Goal: Navigation & Orientation: Understand site structure

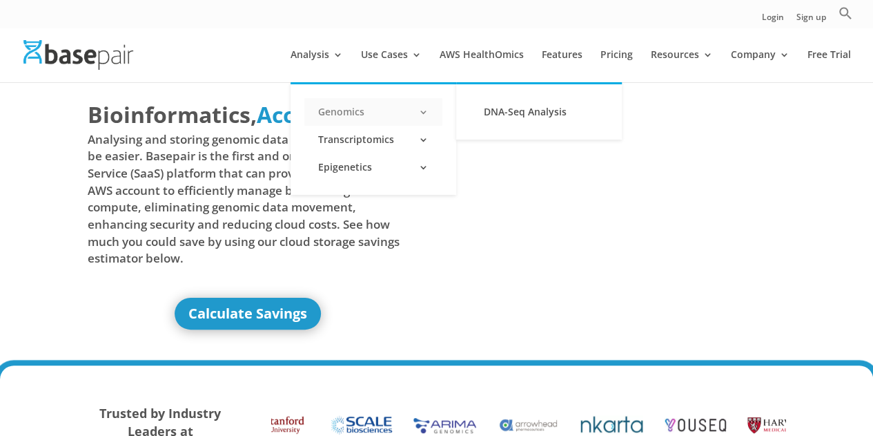
click at [346, 112] on link "Genomics" at bounding box center [373, 112] width 138 height 28
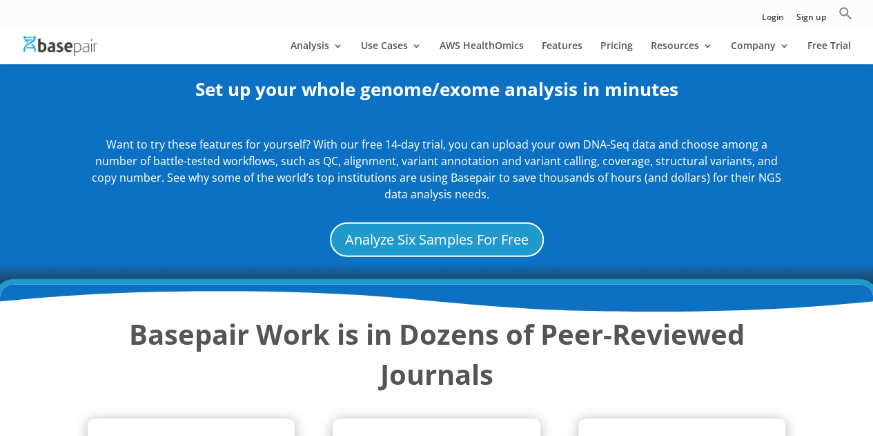
scroll to position [1168, 0]
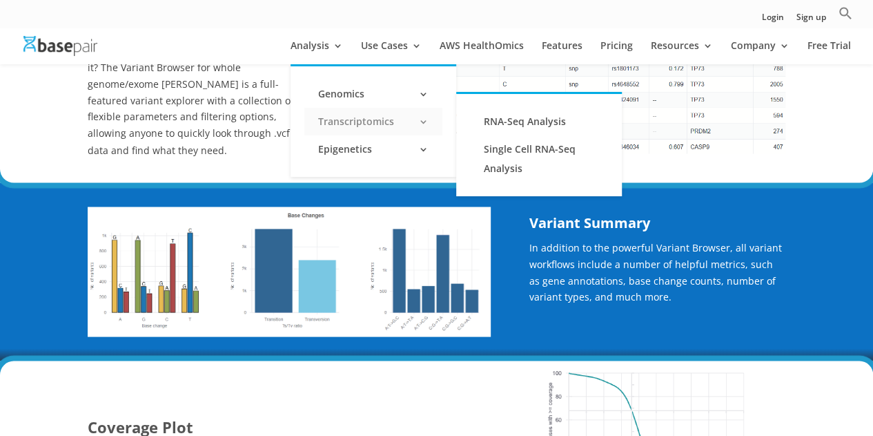
click at [344, 120] on link "Transcriptomics" at bounding box center [373, 122] width 138 height 28
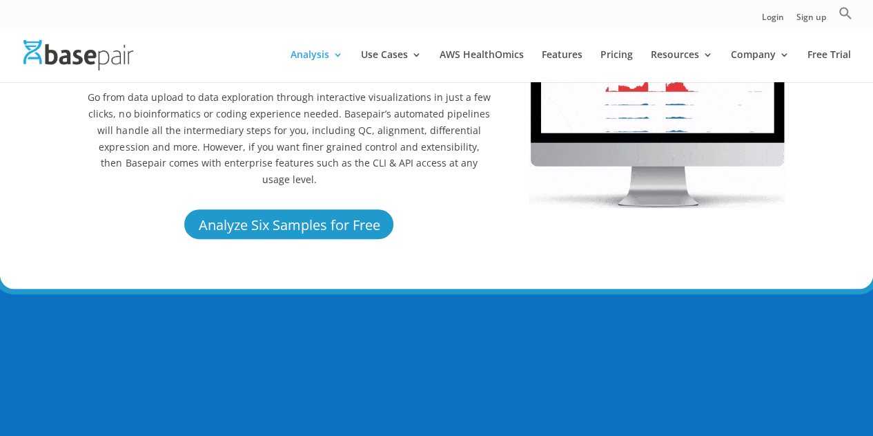
scroll to position [276, 0]
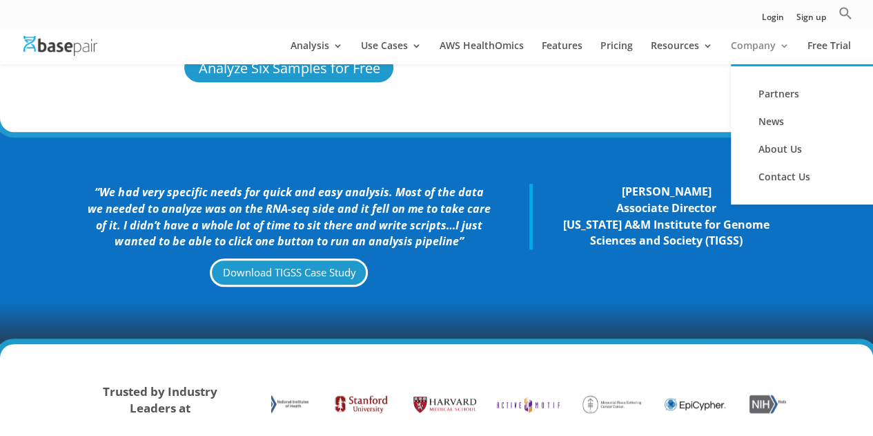
click at [761, 46] on link "Company" at bounding box center [760, 52] width 59 height 23
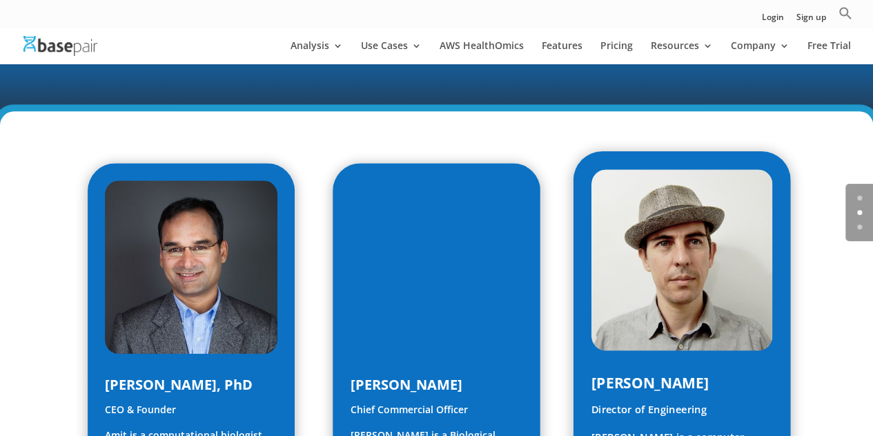
scroll to position [177, 0]
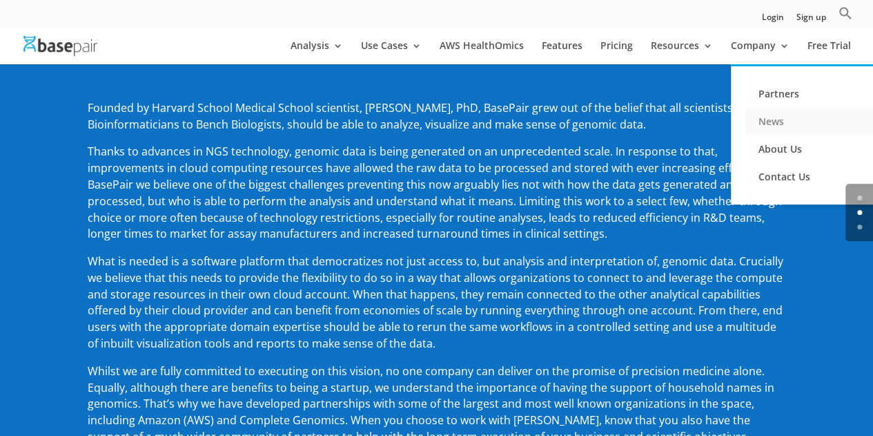
click at [778, 122] on link "News" at bounding box center [814, 122] width 138 height 28
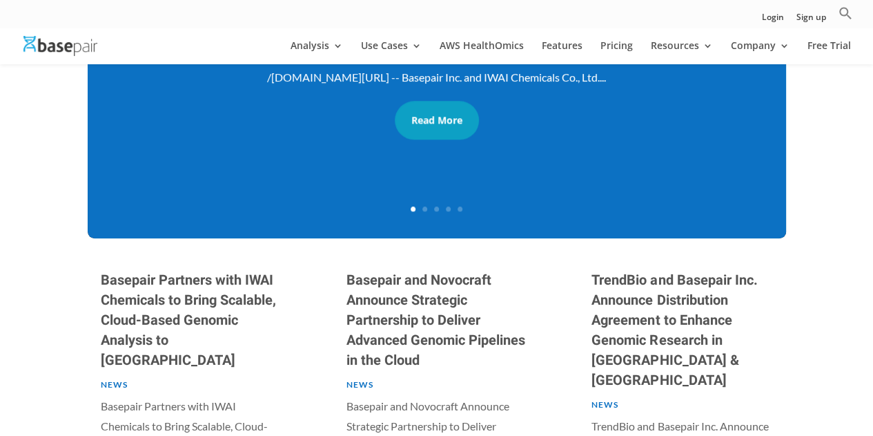
scroll to position [68, 0]
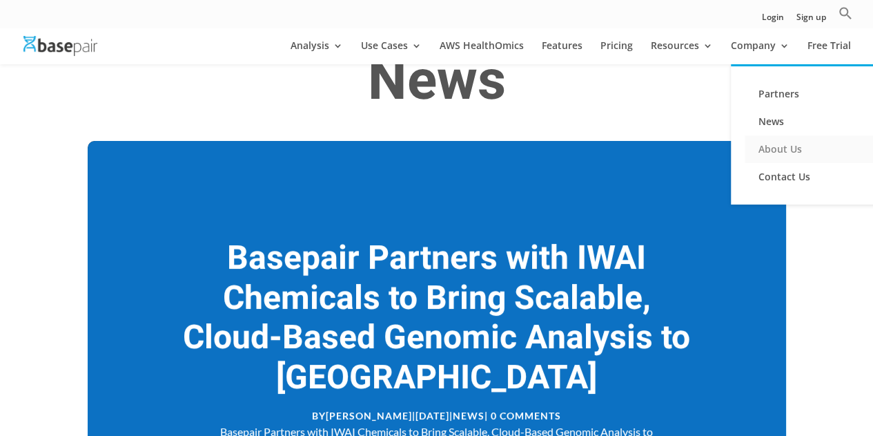
click at [795, 149] on link "About Us" at bounding box center [814, 149] width 138 height 28
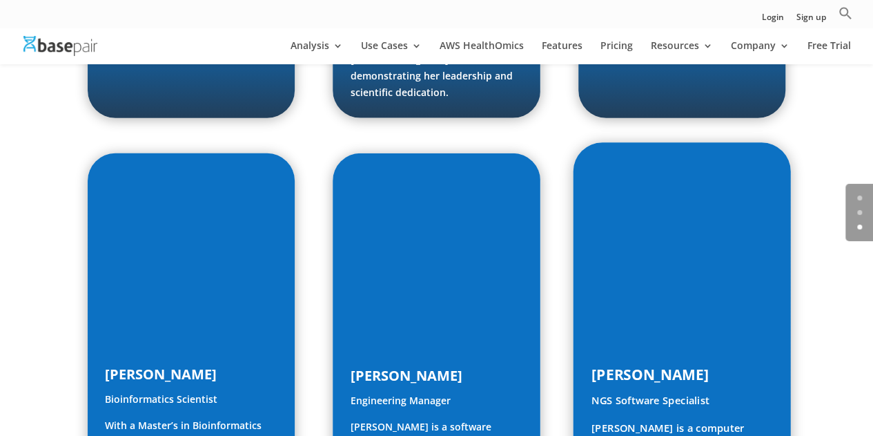
scroll to position [2002, 0]
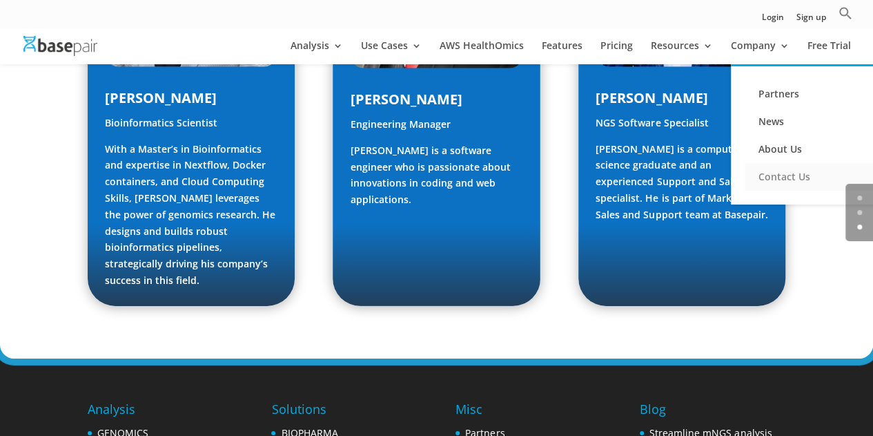
click at [790, 177] on link "Contact Us" at bounding box center [814, 177] width 138 height 28
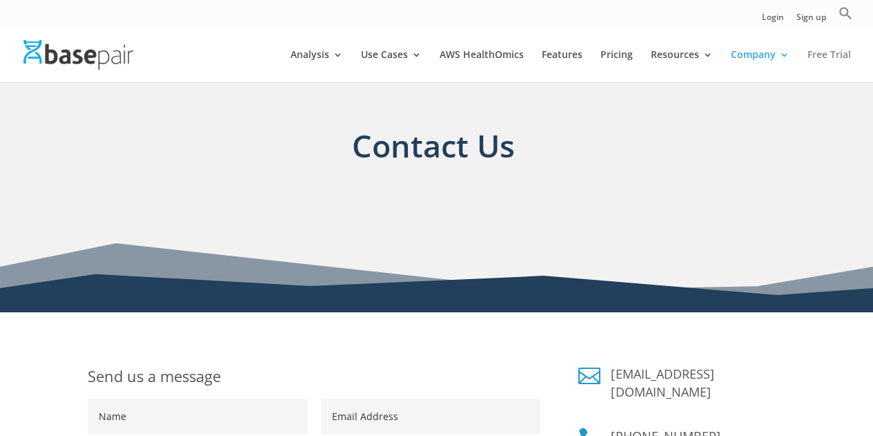
click at [830, 55] on link "Free Trial" at bounding box center [829, 66] width 43 height 32
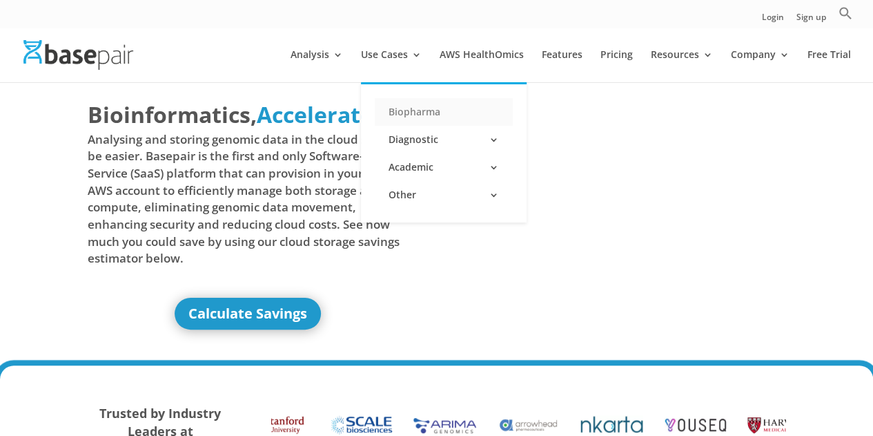
click at [422, 110] on link "Biopharma" at bounding box center [444, 112] width 138 height 28
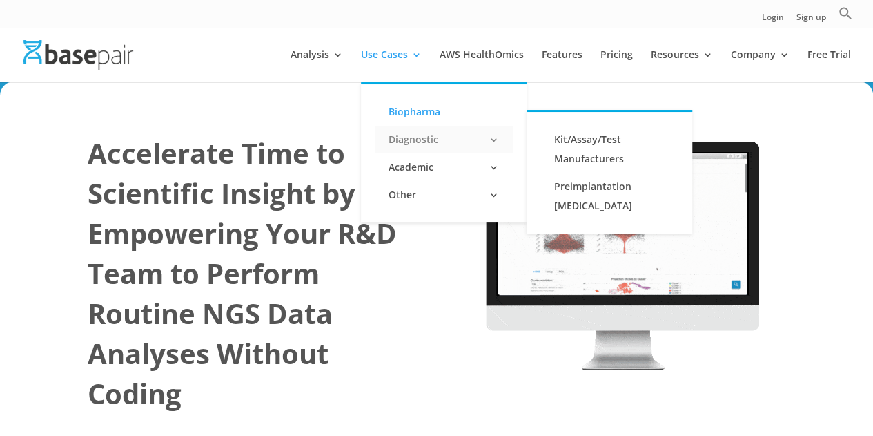
click at [420, 140] on link "Diagnostic" at bounding box center [444, 140] width 138 height 28
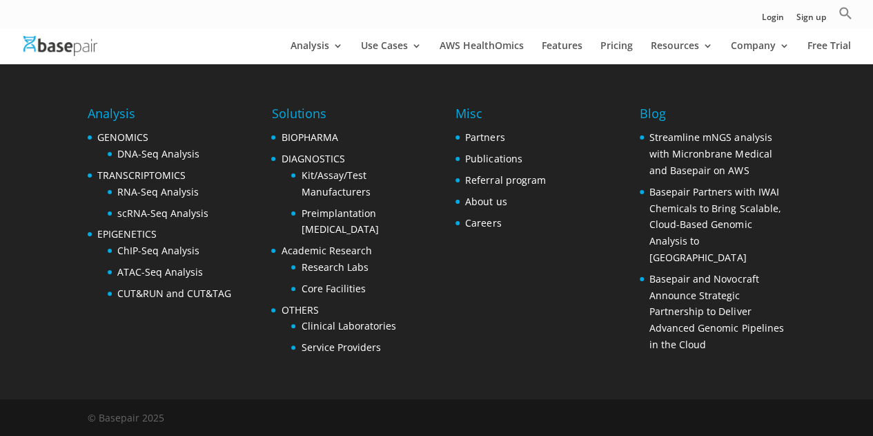
scroll to position [5235, 0]
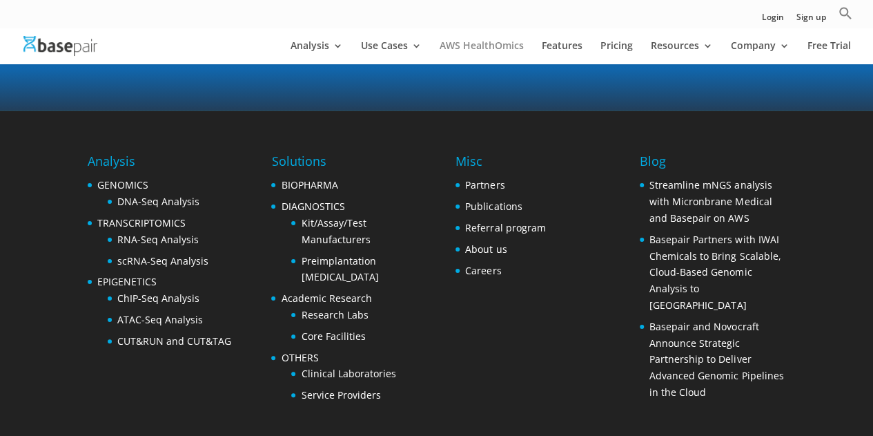
click at [491, 43] on link "AWS HealthOmics" at bounding box center [482, 52] width 84 height 23
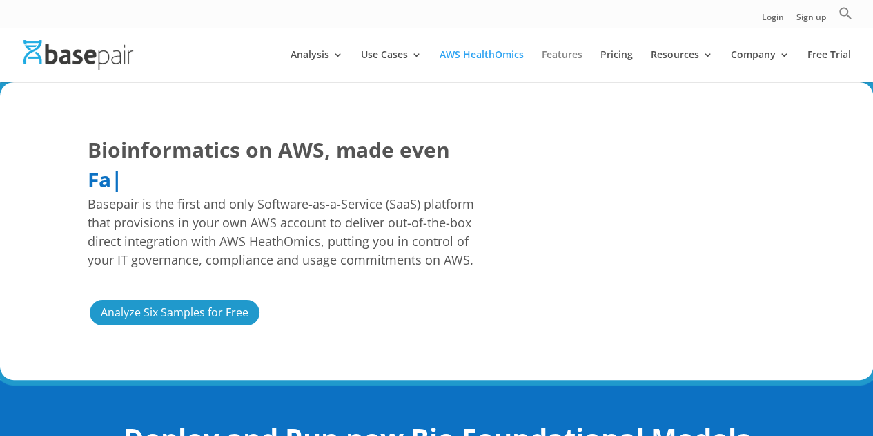
click at [573, 54] on link "Features" at bounding box center [562, 66] width 41 height 32
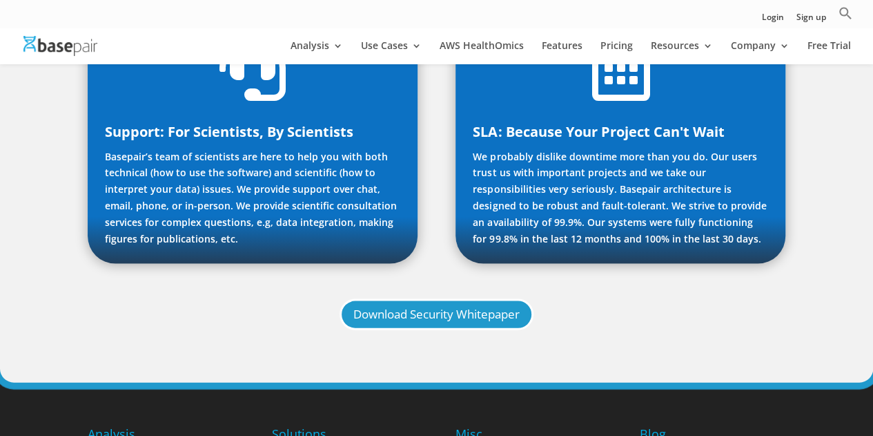
scroll to position [1588, 0]
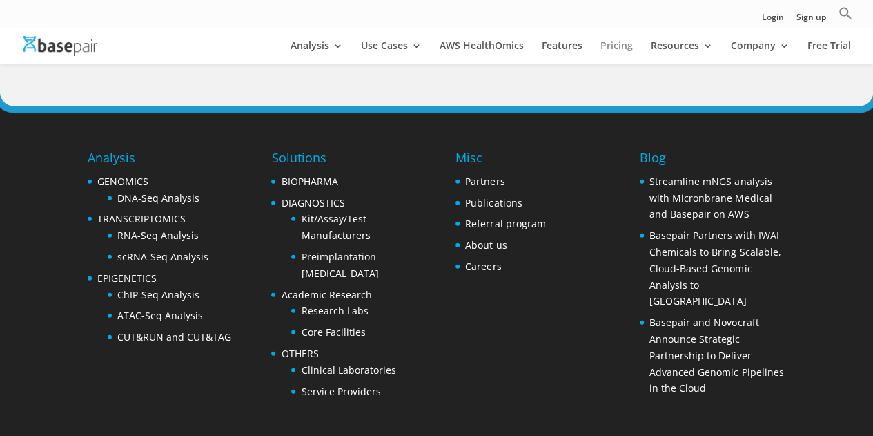
click at [616, 46] on link "Pricing" at bounding box center [617, 52] width 32 height 23
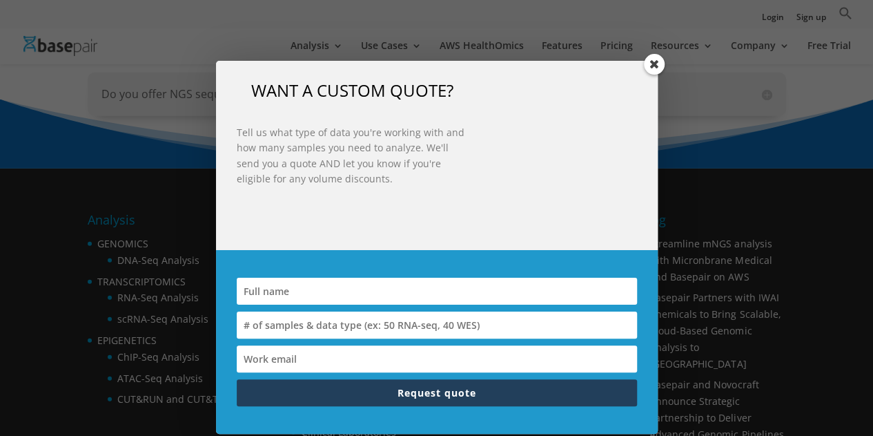
scroll to position [1896, 0]
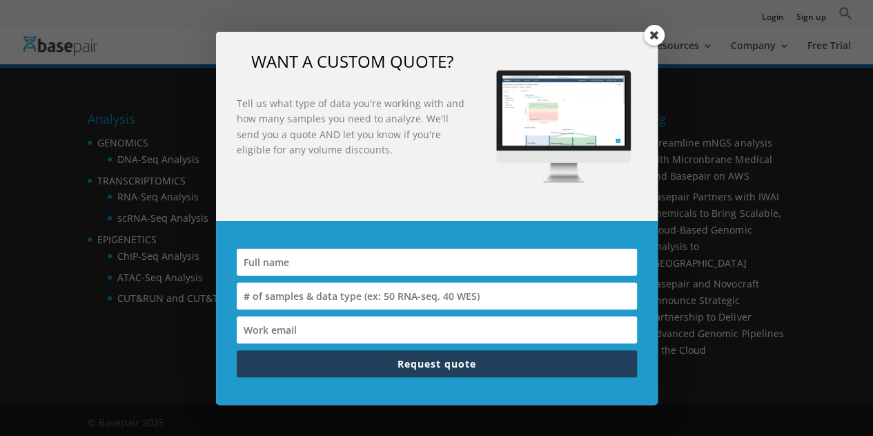
click at [653, 32] on span at bounding box center [654, 35] width 21 height 21
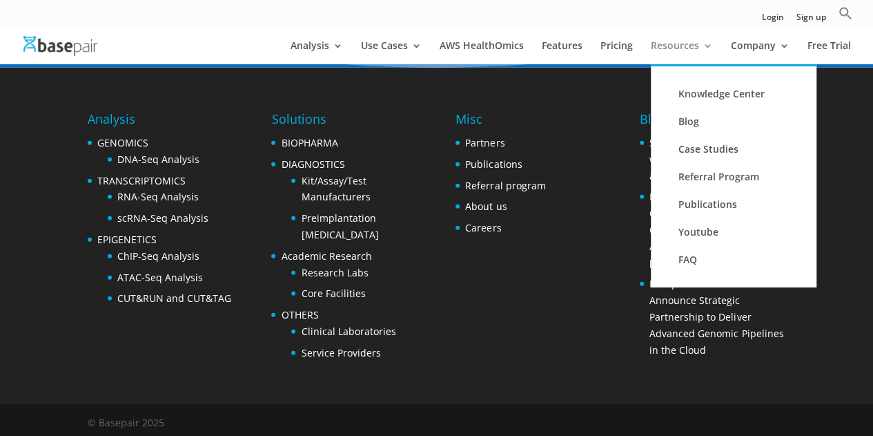
click at [679, 44] on link "Resources" at bounding box center [682, 52] width 62 height 23
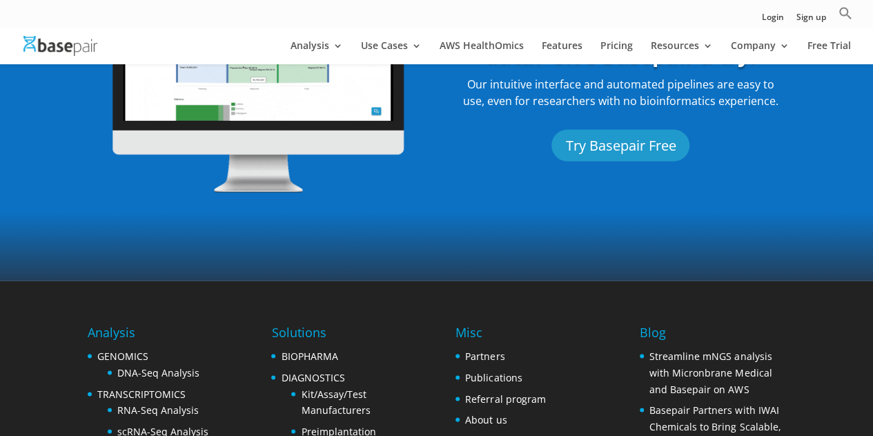
scroll to position [1392, 0]
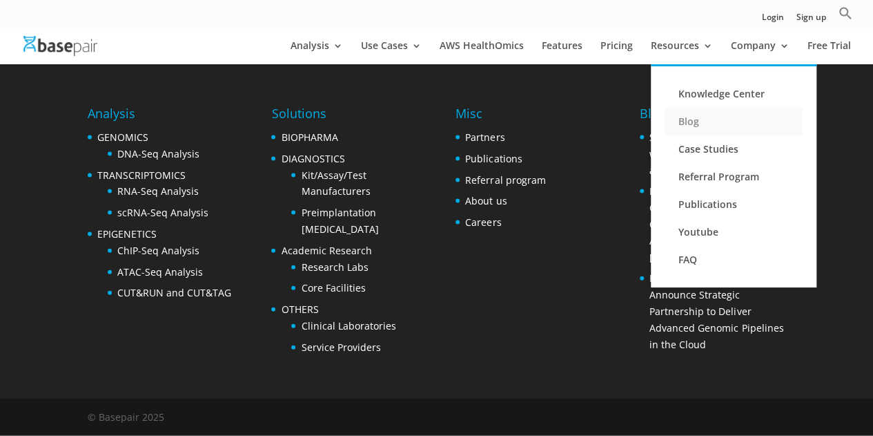
click at [696, 126] on link "Blog" at bounding box center [734, 122] width 138 height 28
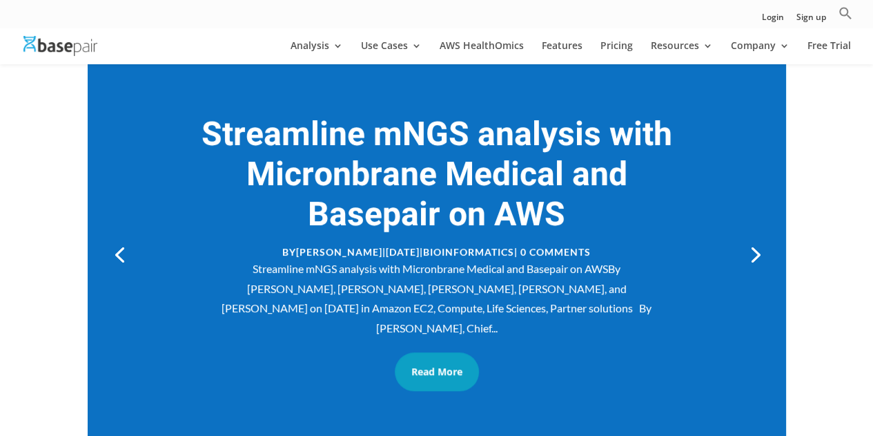
scroll to position [162, 0]
